Goal: Task Accomplishment & Management: Manage account settings

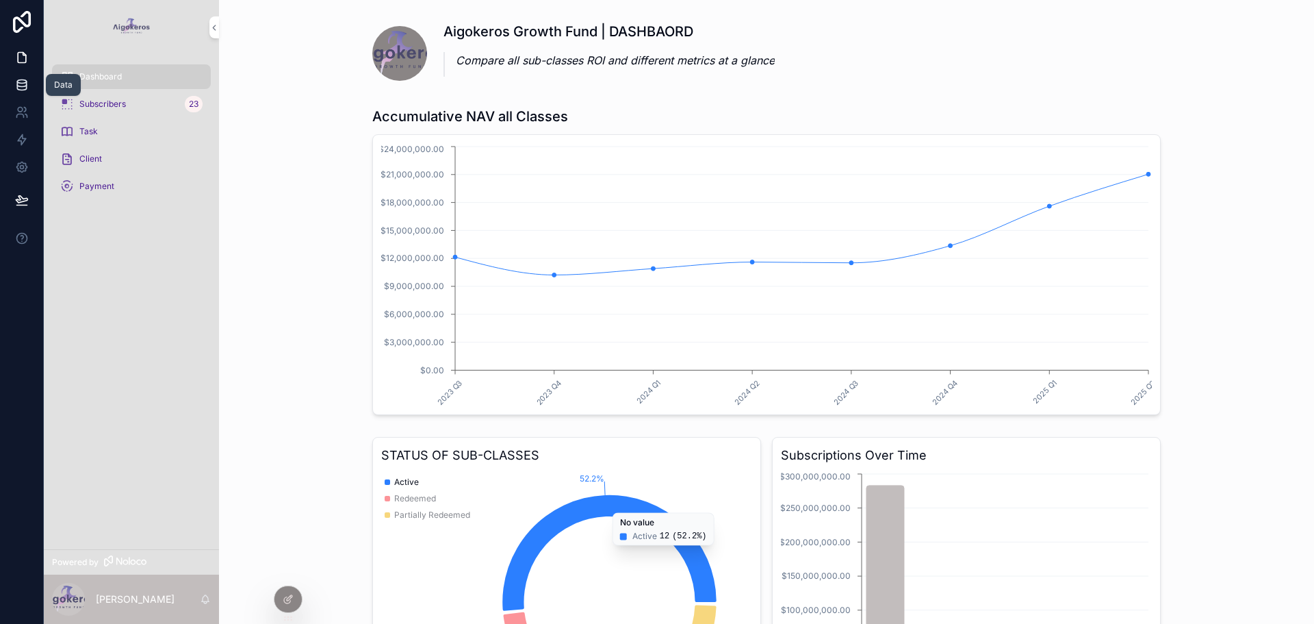
click at [23, 81] on icon at bounding box center [22, 85] width 14 height 14
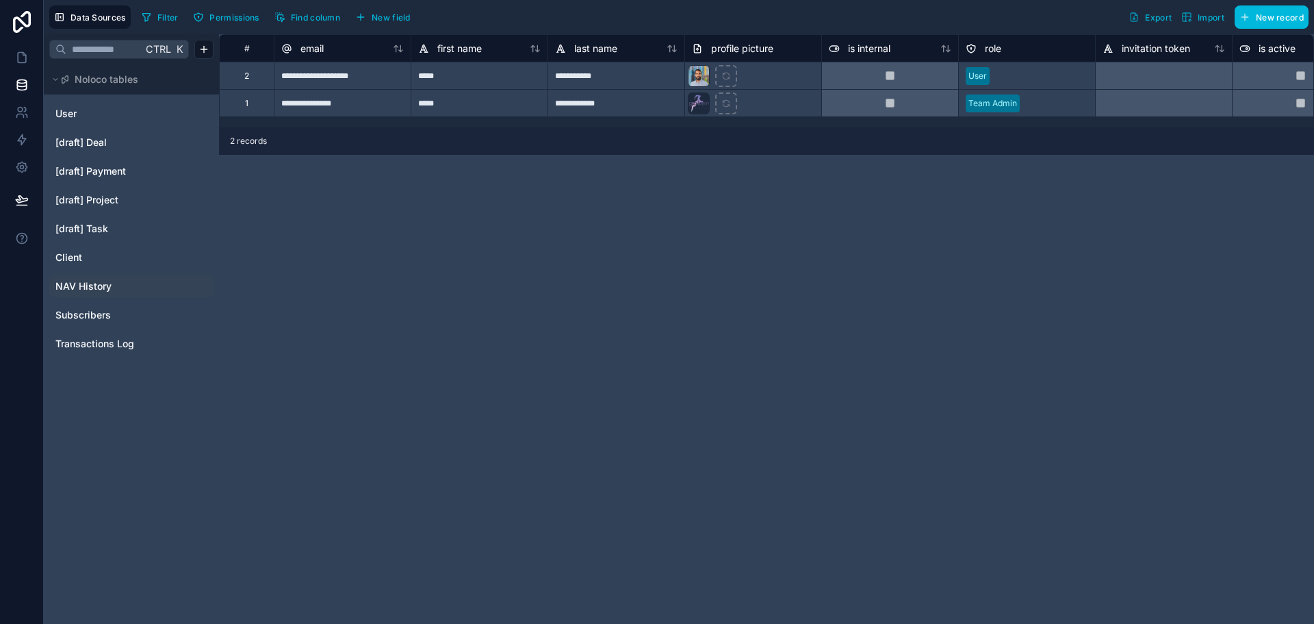
click at [94, 285] on span "NAV History" at bounding box center [83, 286] width 56 height 14
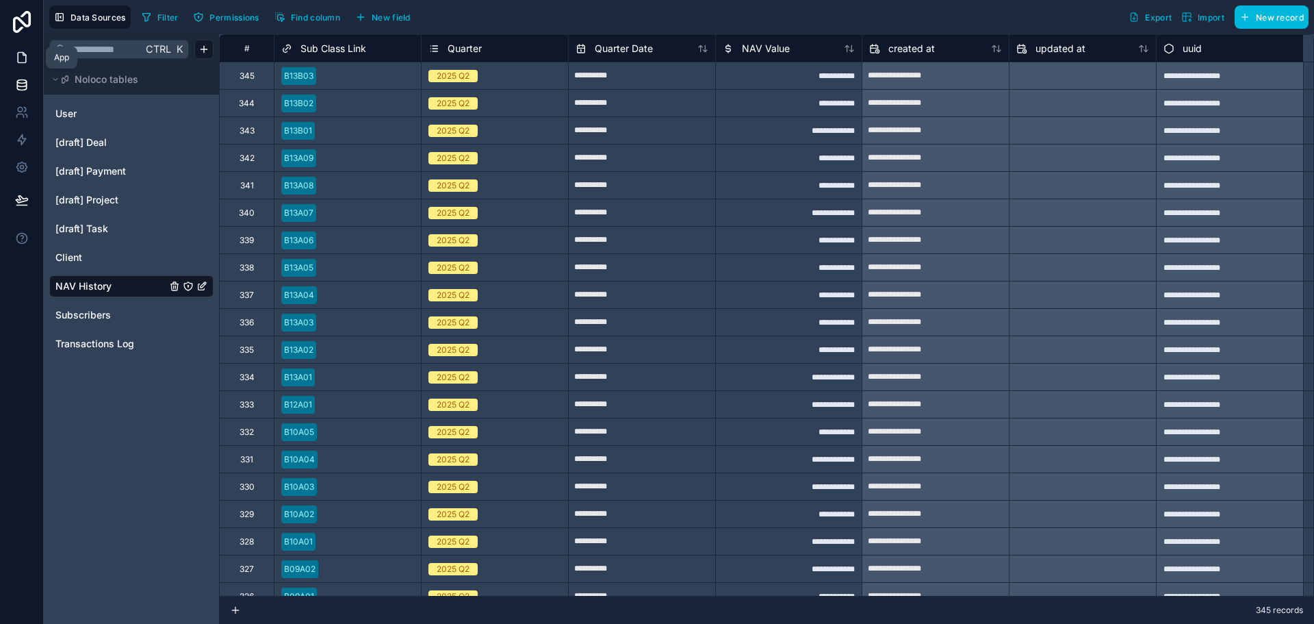
click at [31, 62] on link at bounding box center [21, 57] width 43 height 27
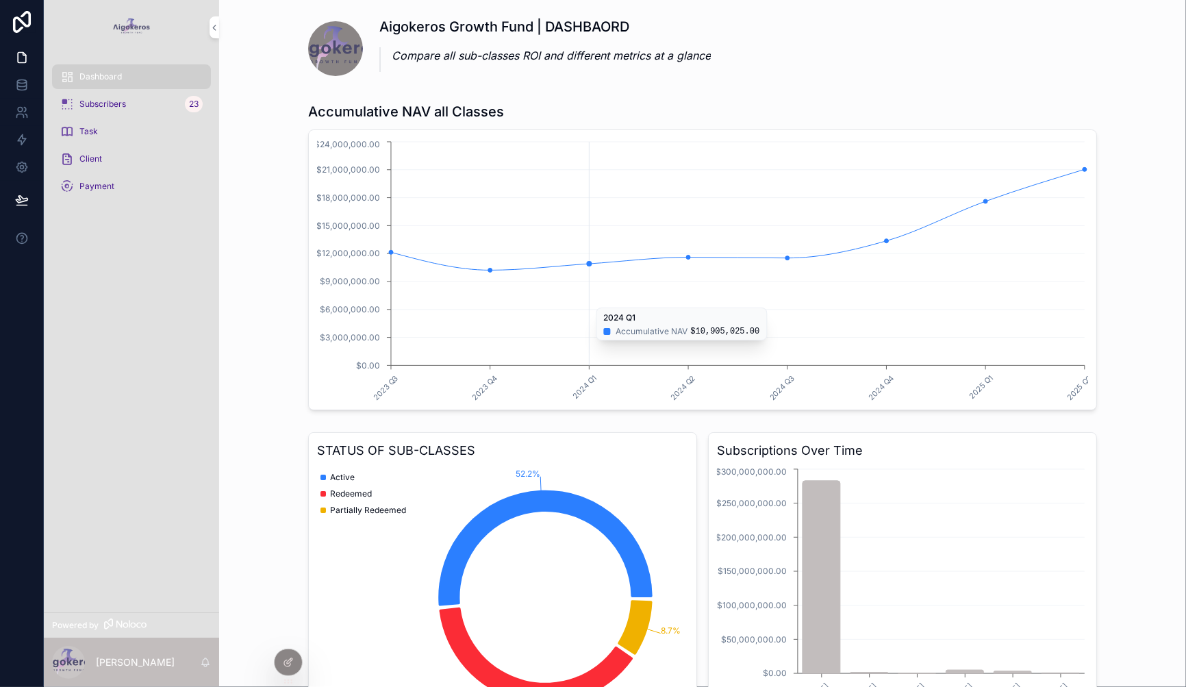
scroll to position [81, 0]
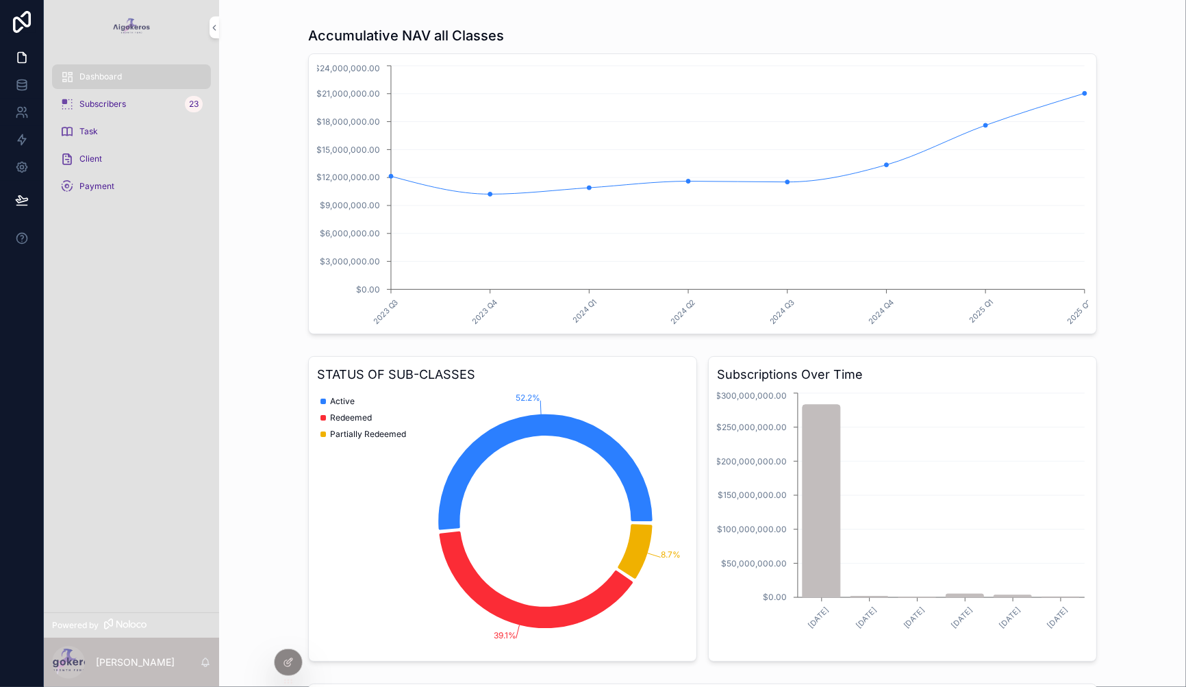
click at [83, 94] on div "Subscribers 23" at bounding box center [131, 104] width 142 height 22
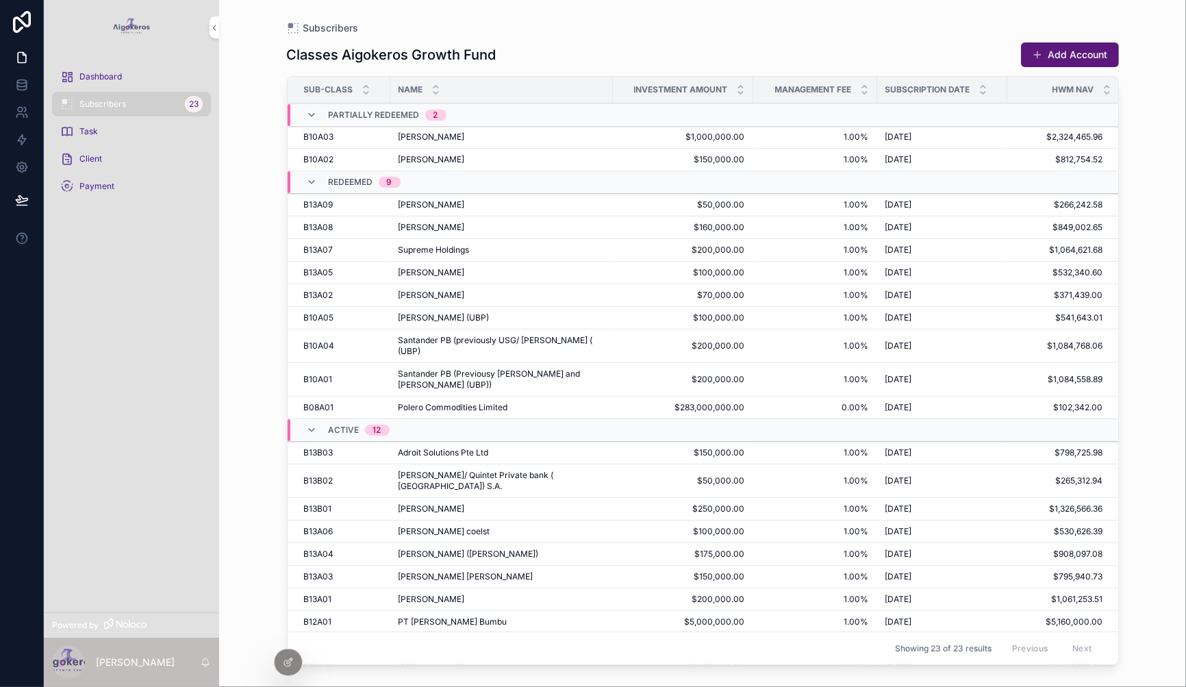
click at [136, 165] on div "Client" at bounding box center [131, 159] width 142 height 22
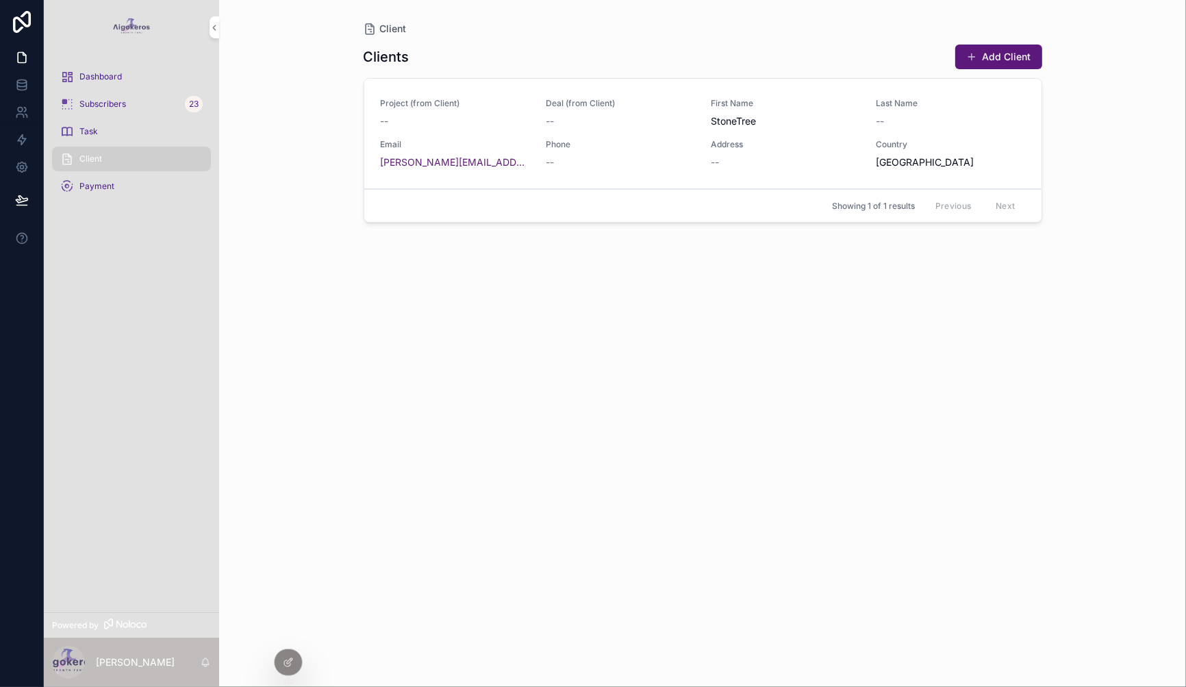
click at [833, 112] on div "First Name StoneTree" at bounding box center [785, 113] width 149 height 30
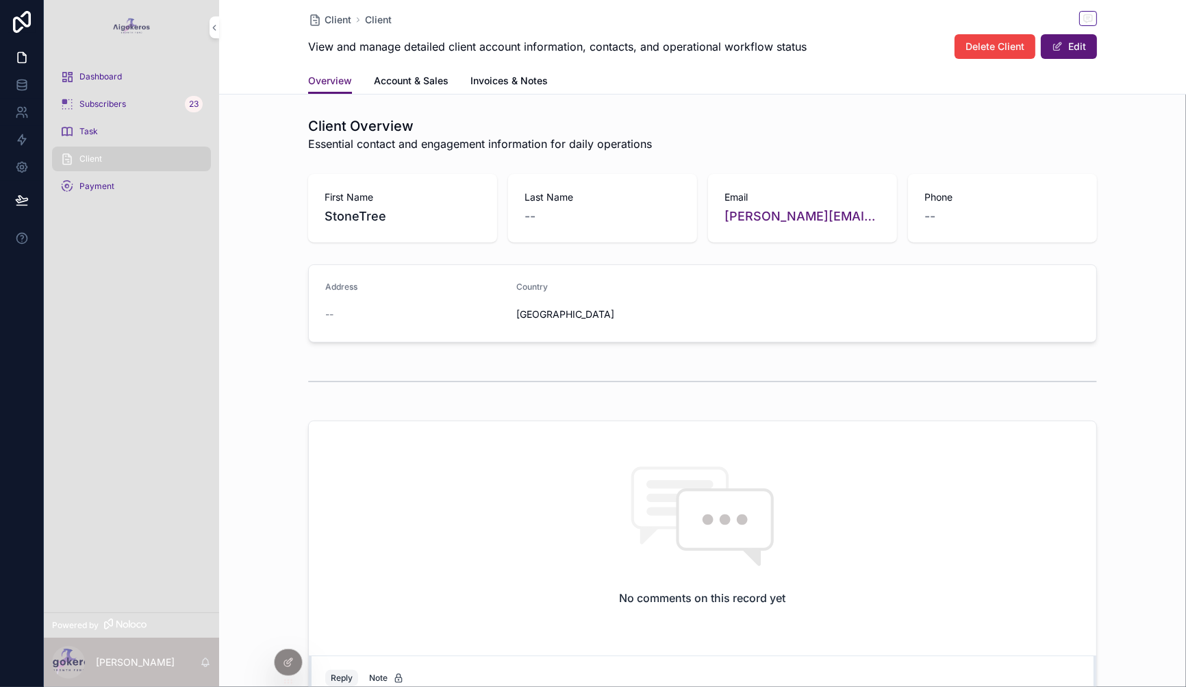
click at [117, 97] on div "Subscribers 23" at bounding box center [131, 104] width 142 height 22
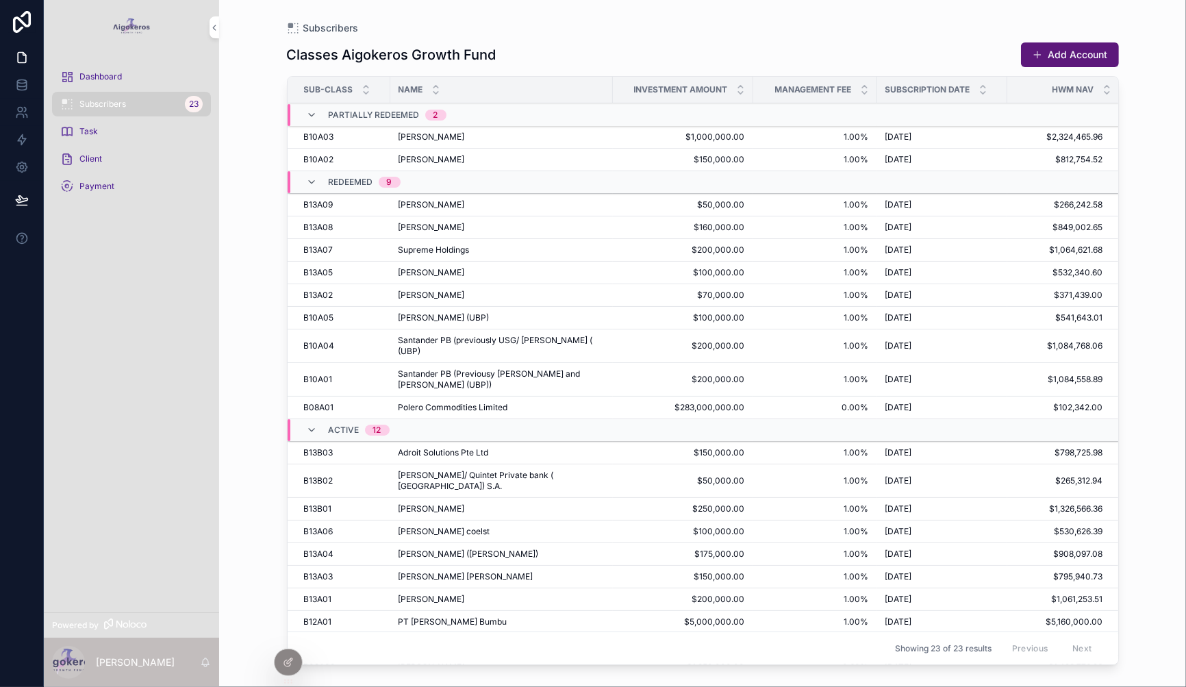
click at [448, 526] on span "[PERSON_NAME] coelst" at bounding box center [444, 531] width 92 height 11
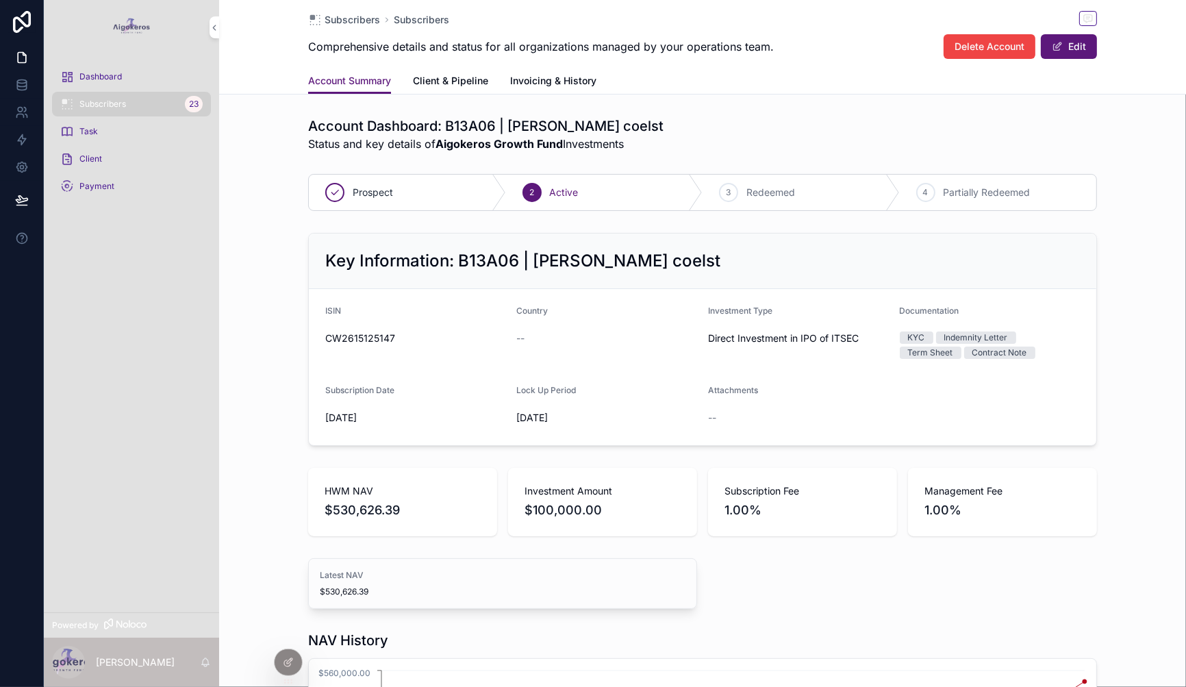
click at [123, 107] on span "Subscribers" at bounding box center [102, 104] width 47 height 11
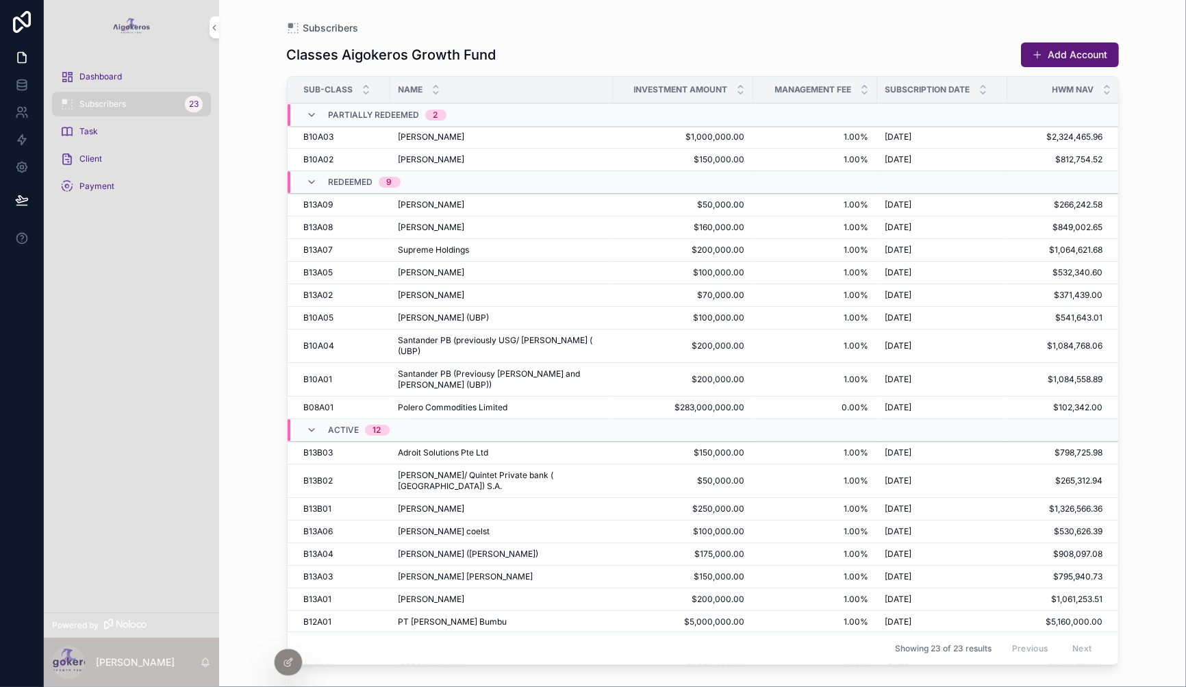
click at [407, 227] on span "[PERSON_NAME]" at bounding box center [431, 227] width 66 height 11
